Goal: Obtain resource: Download file/media

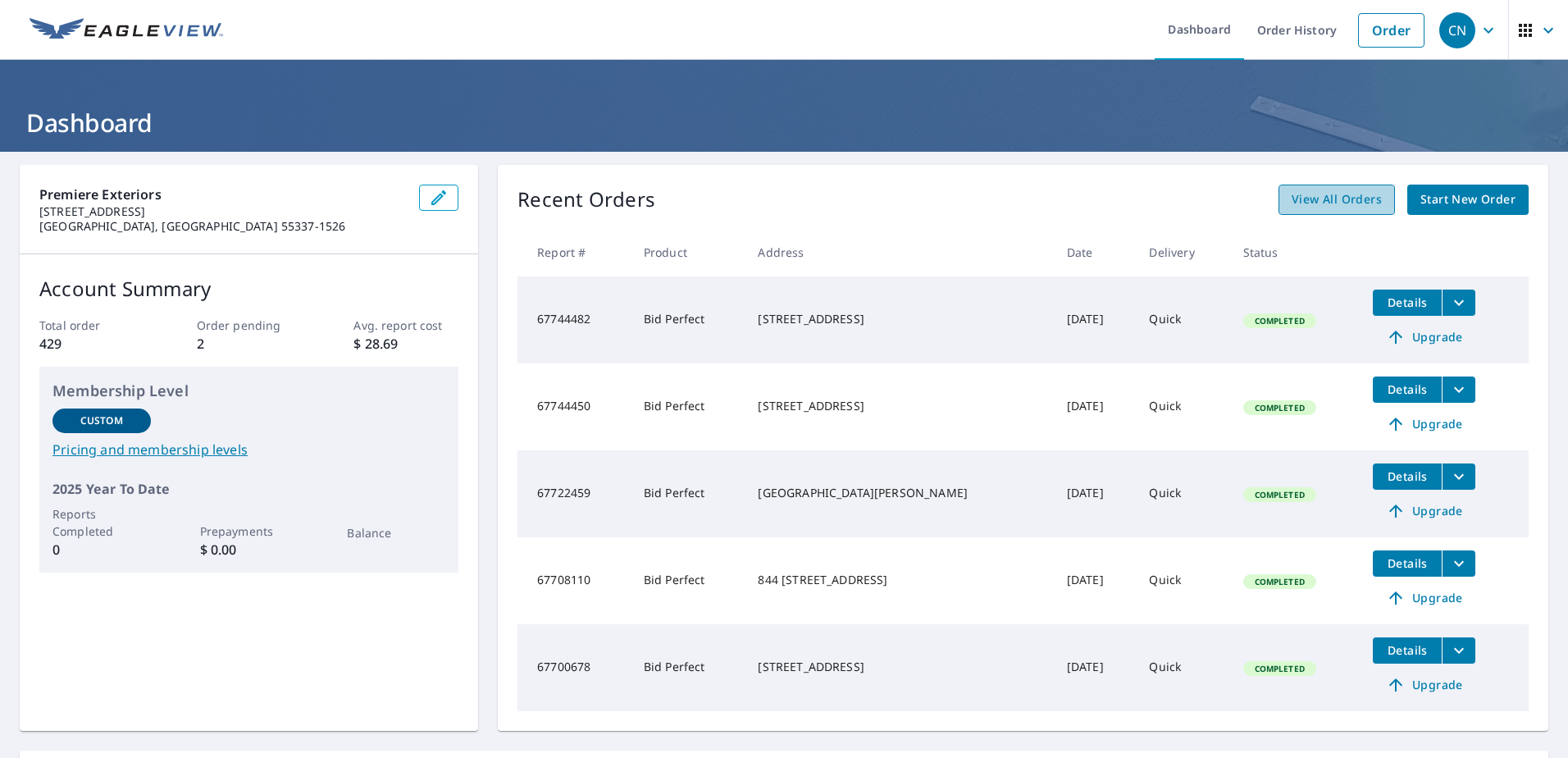
click at [1317, 210] on link "View All Orders" at bounding box center [1337, 199] width 117 height 31
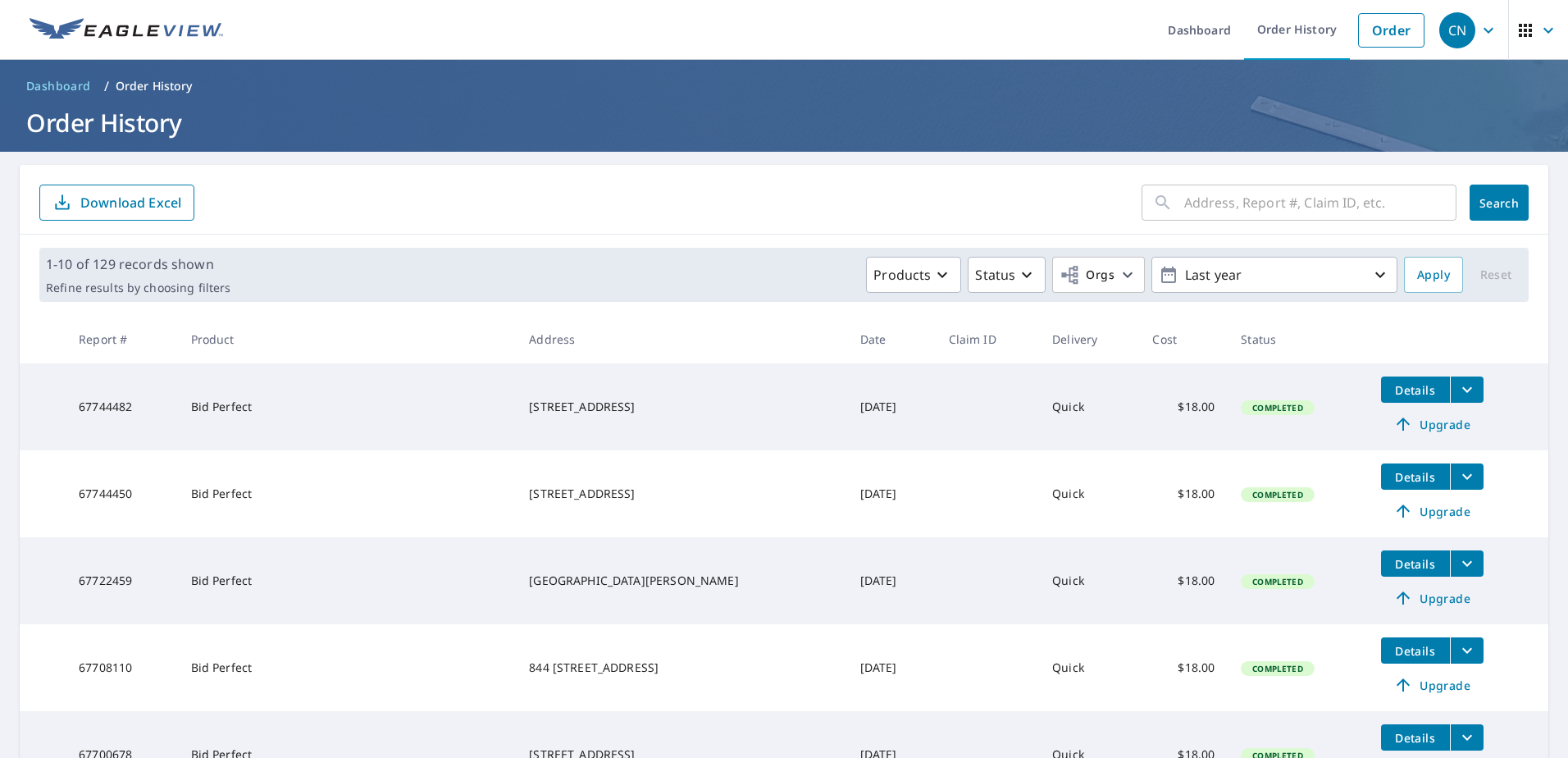
click at [1321, 211] on input "text" at bounding box center [1320, 203] width 272 height 46
type input "2617"
click button "Search" at bounding box center [1500, 202] width 59 height 36
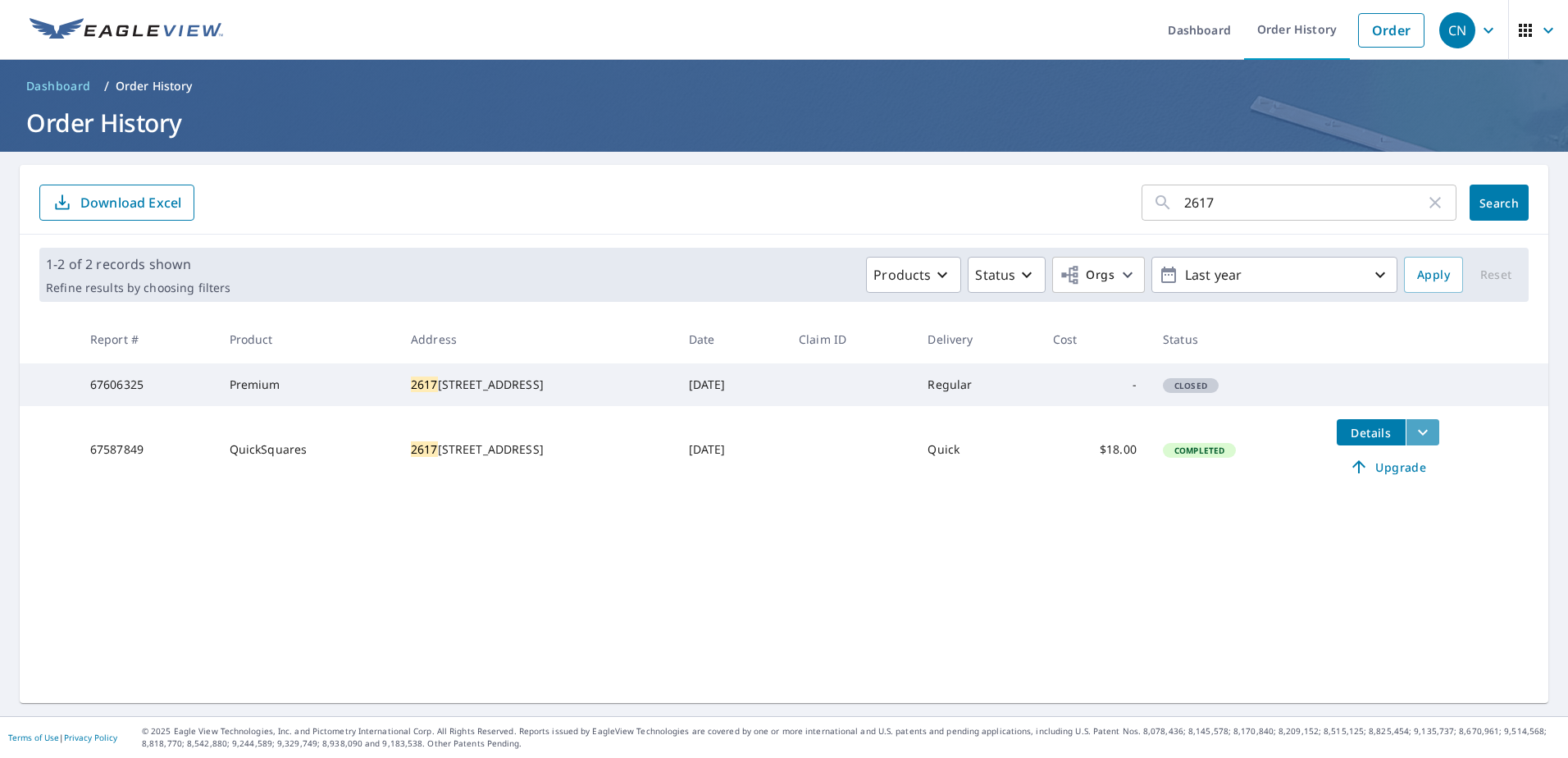
click at [1425, 442] on icon "filesDropdownBtn-67587849" at bounding box center [1423, 431] width 19 height 19
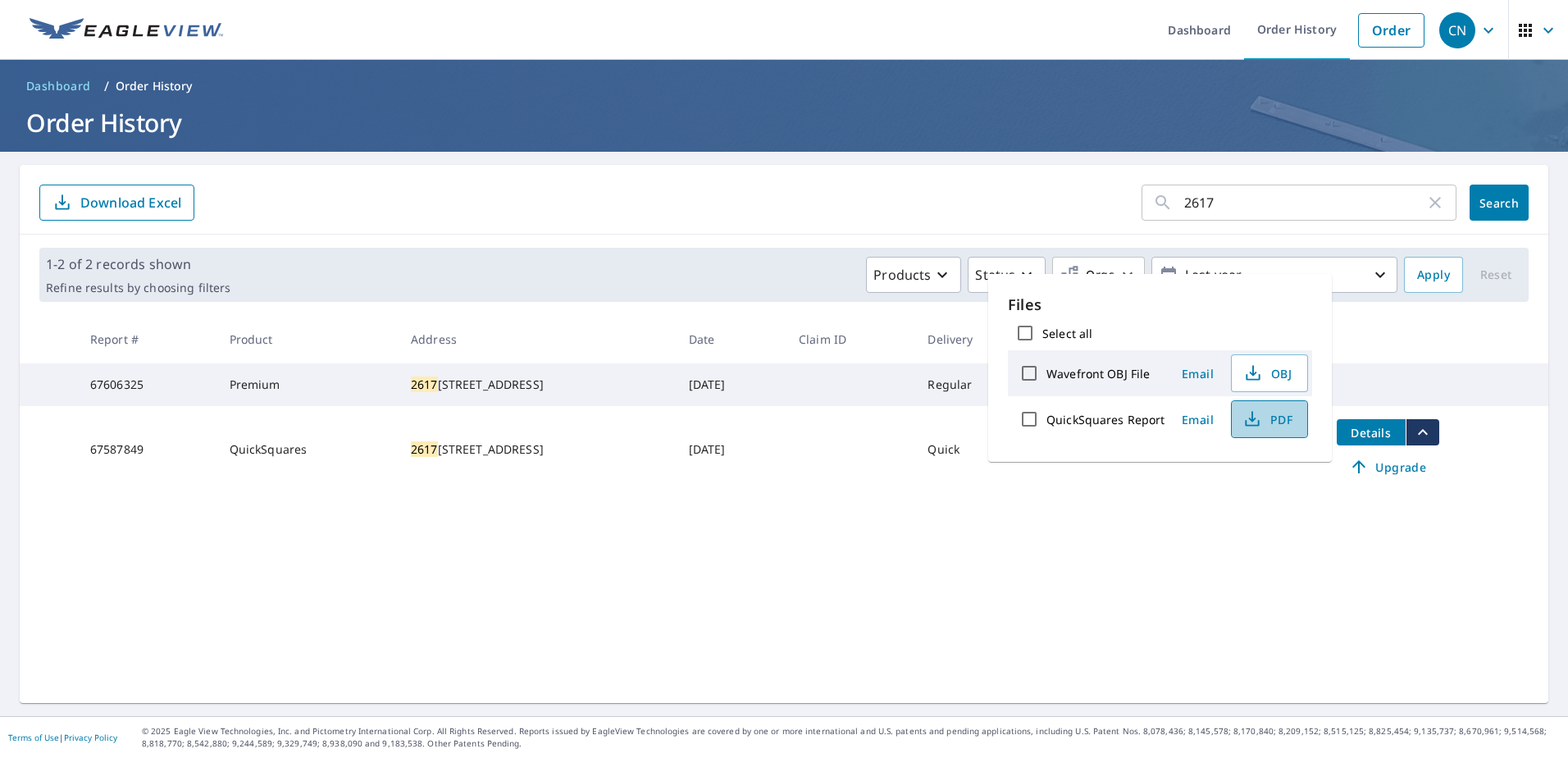
click at [1237, 421] on button "PDF" at bounding box center [1269, 418] width 77 height 38
